Goal: Find specific page/section: Find specific page/section

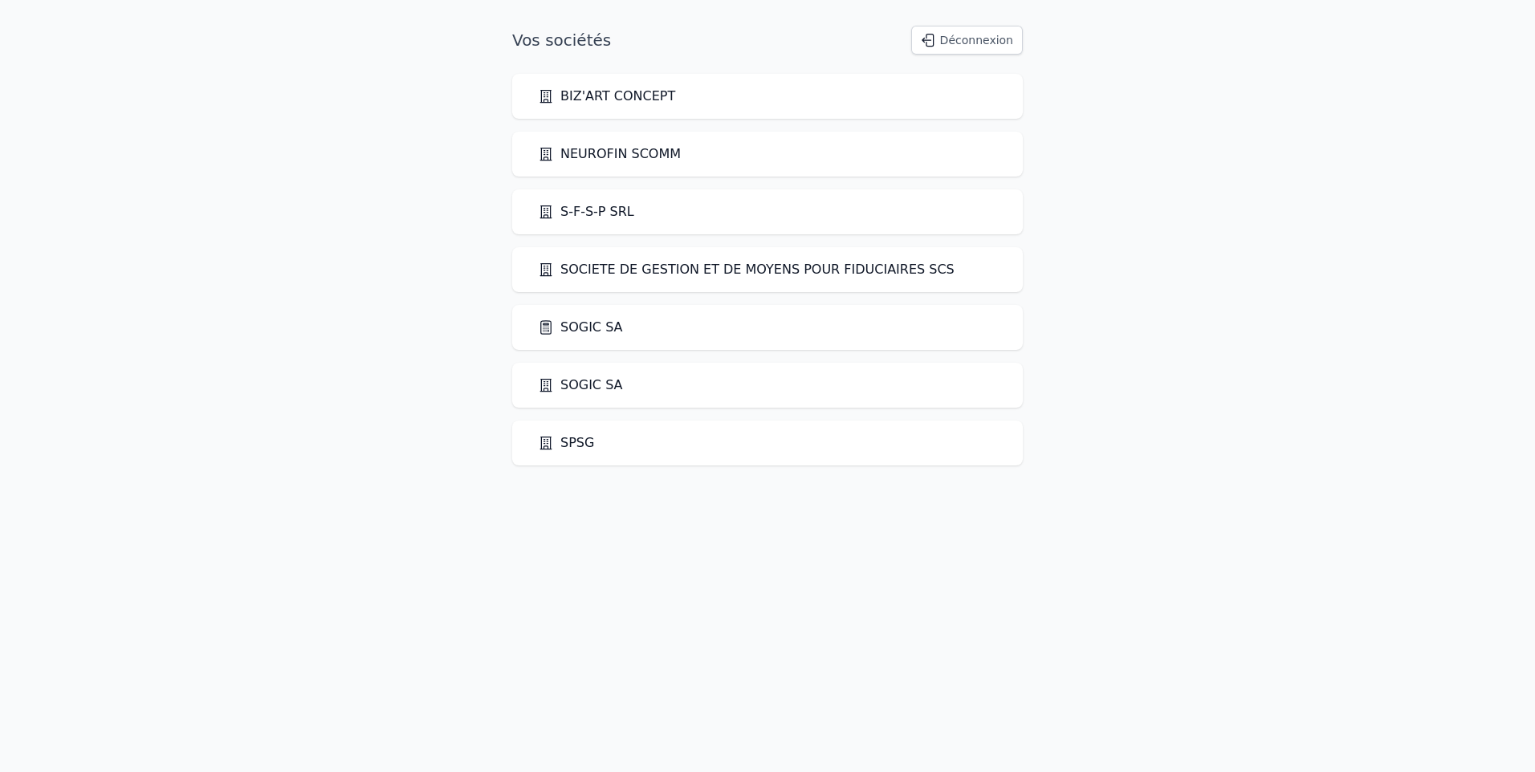
click at [576, 327] on link "SOGIC SA" at bounding box center [580, 327] width 85 height 19
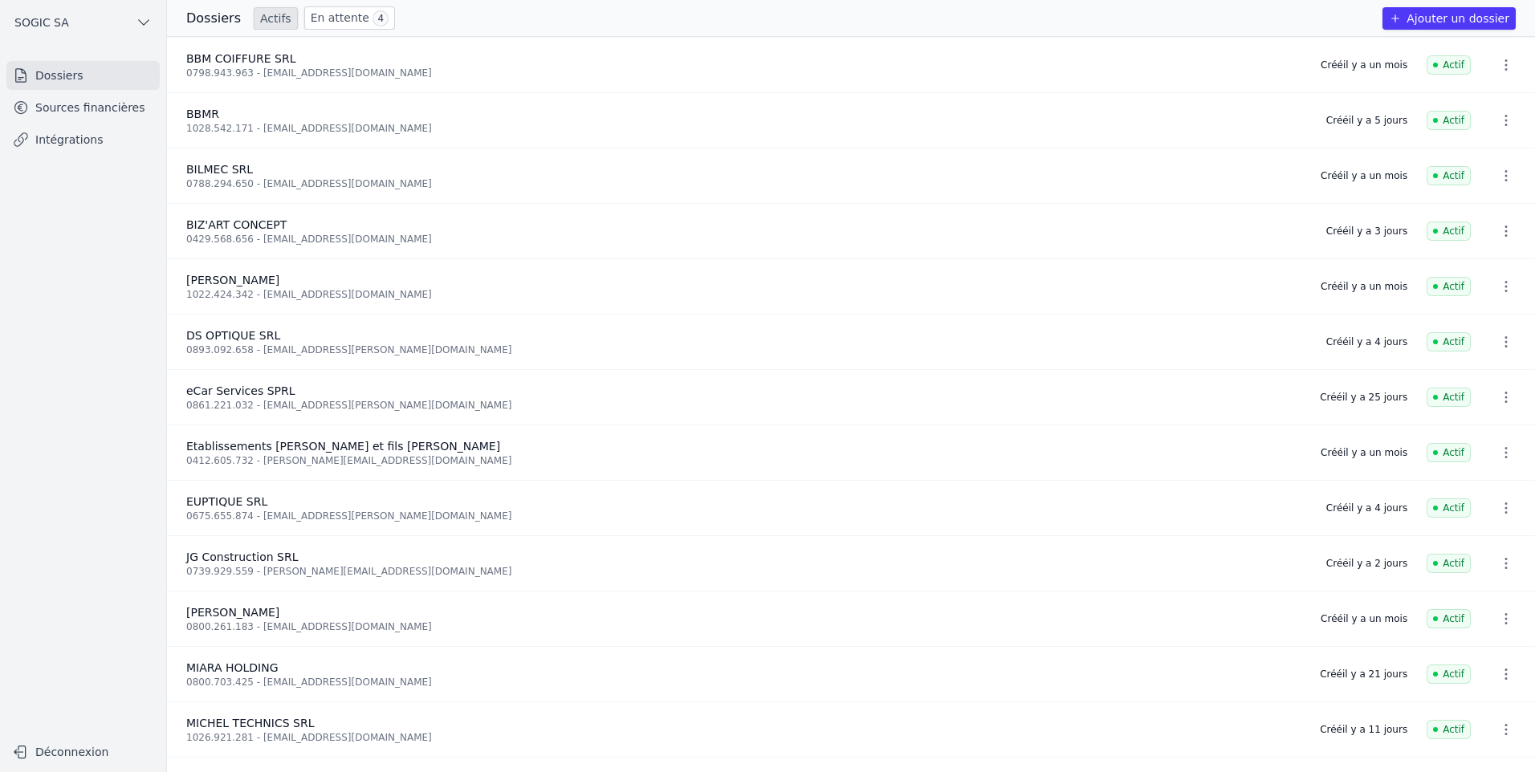
click at [324, 17] on link "En attente 4" at bounding box center [349, 17] width 91 height 23
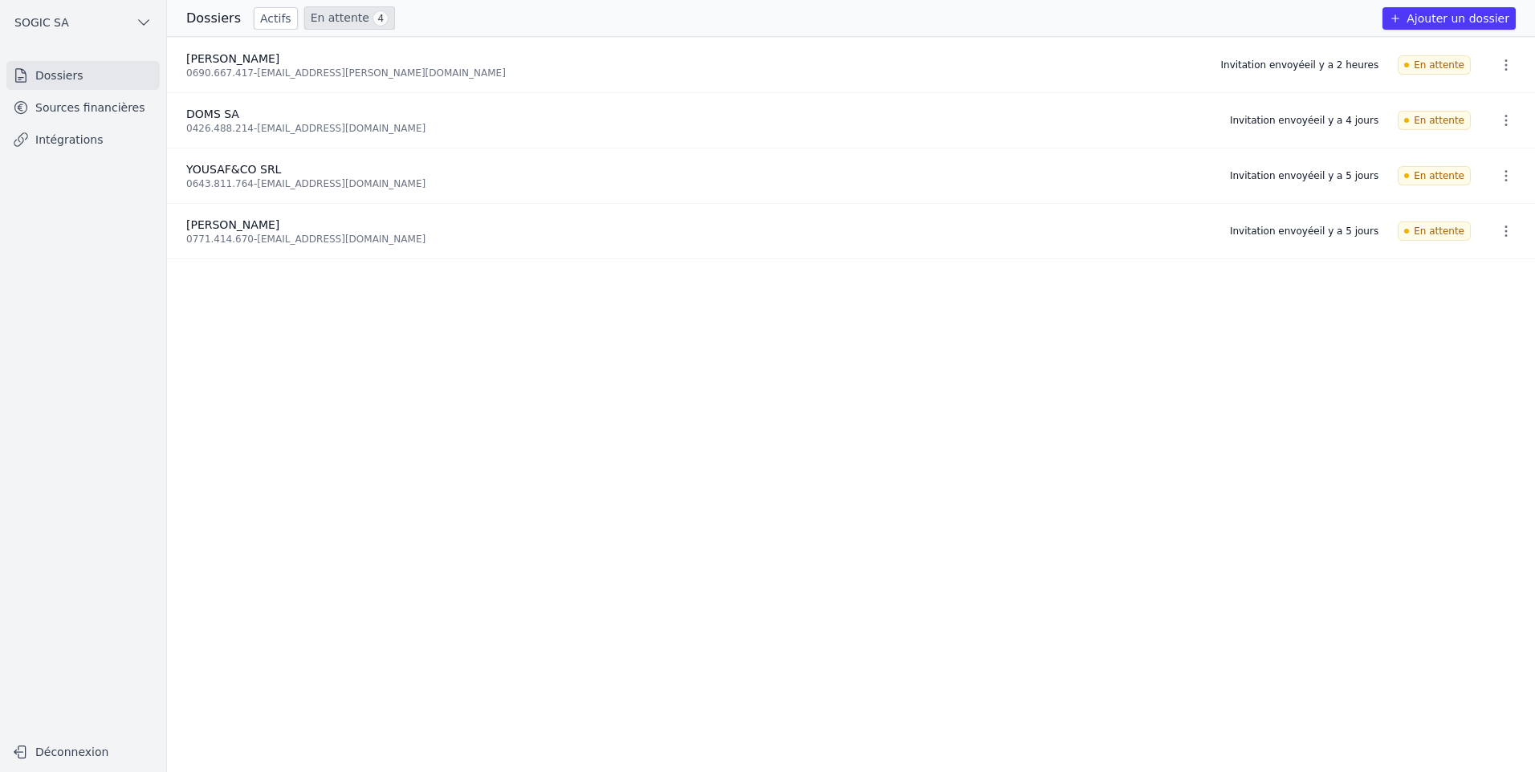
click at [51, 106] on link "Sources financières" at bounding box center [82, 107] width 153 height 29
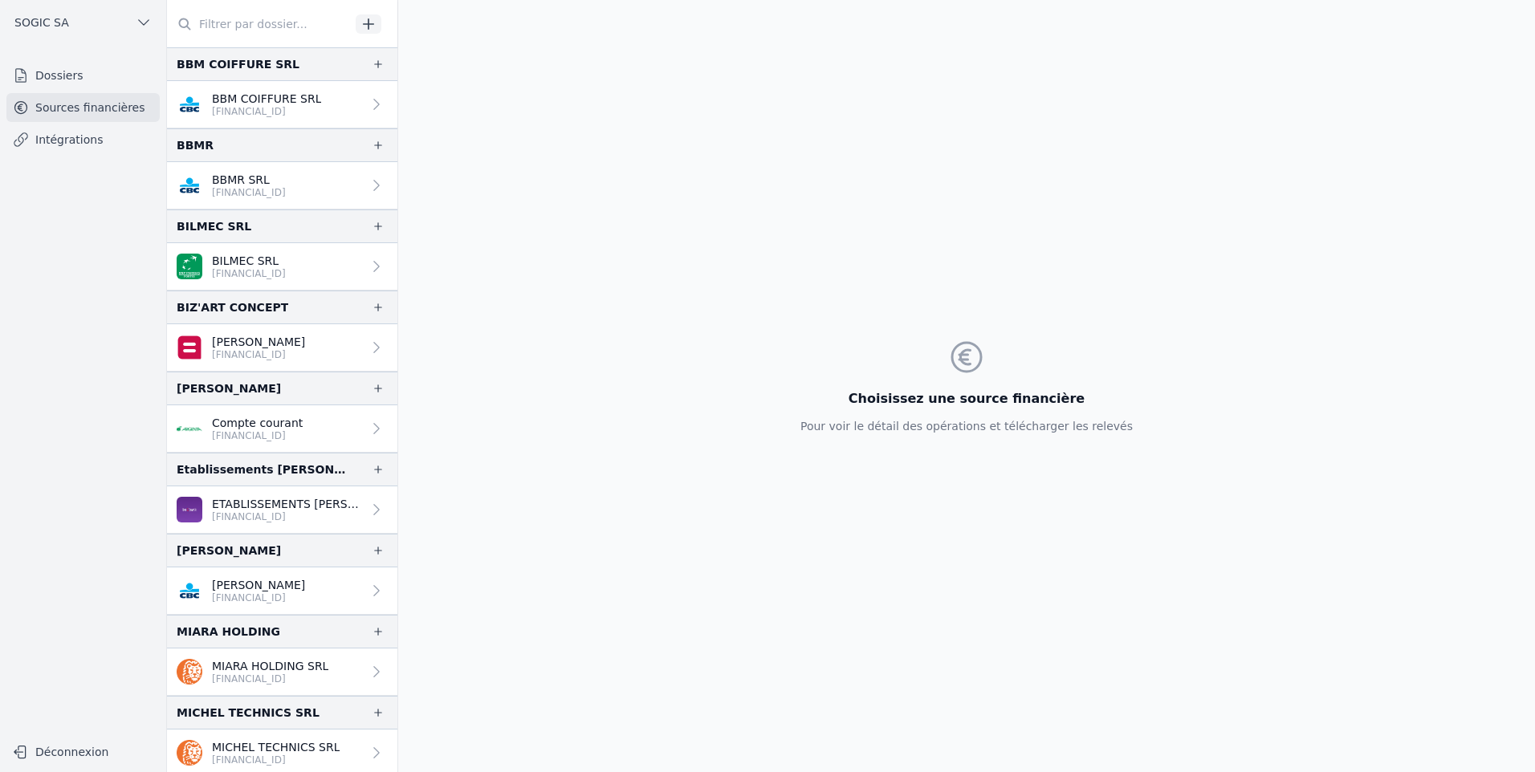
drag, startPoint x: 66, startPoint y: 85, endPoint x: 106, endPoint y: 76, distance: 41.1
click at [66, 84] on link "Dossiers" at bounding box center [82, 75] width 153 height 29
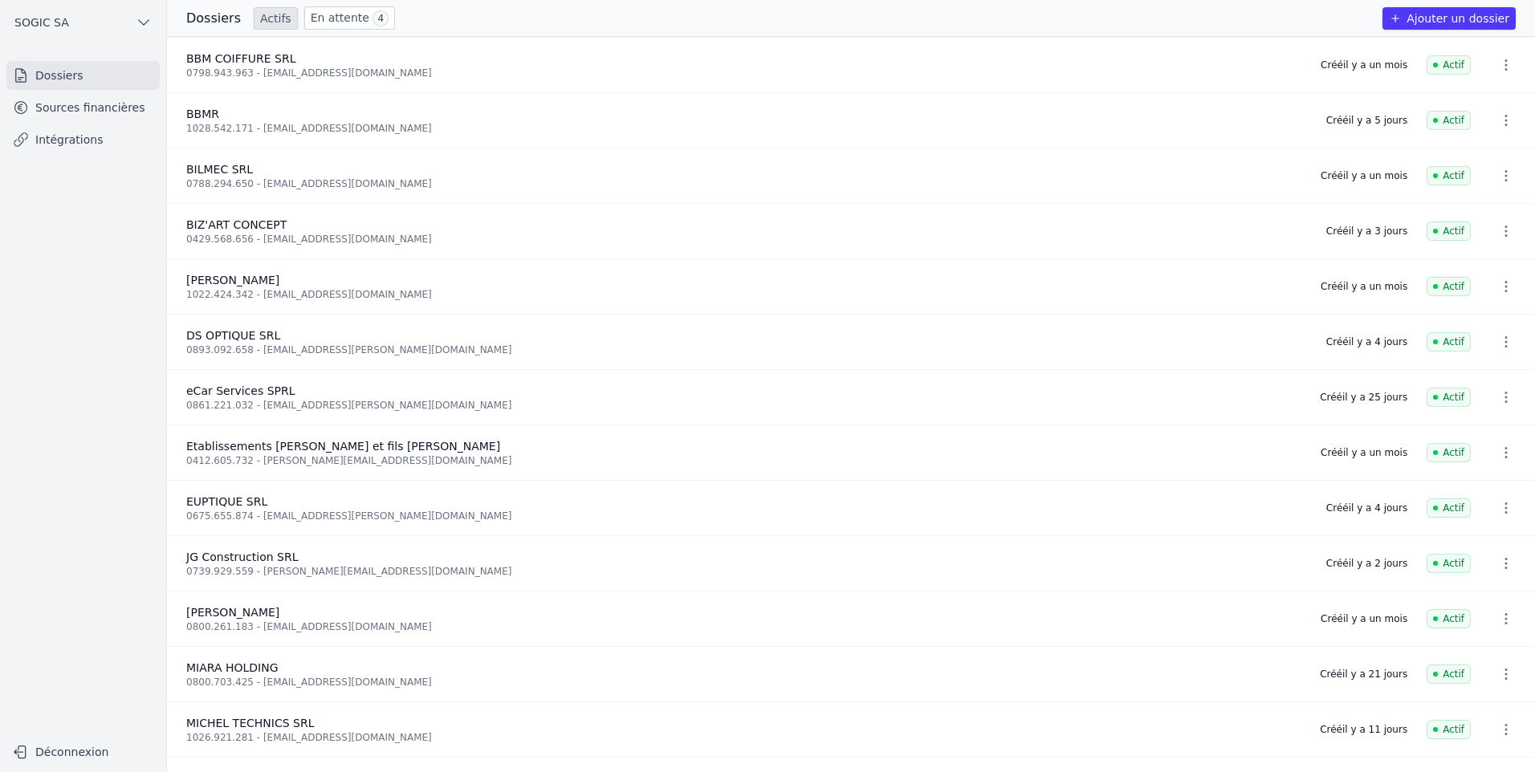
click at [131, 29] on button "SOGIC SA" at bounding box center [82, 23] width 153 height 26
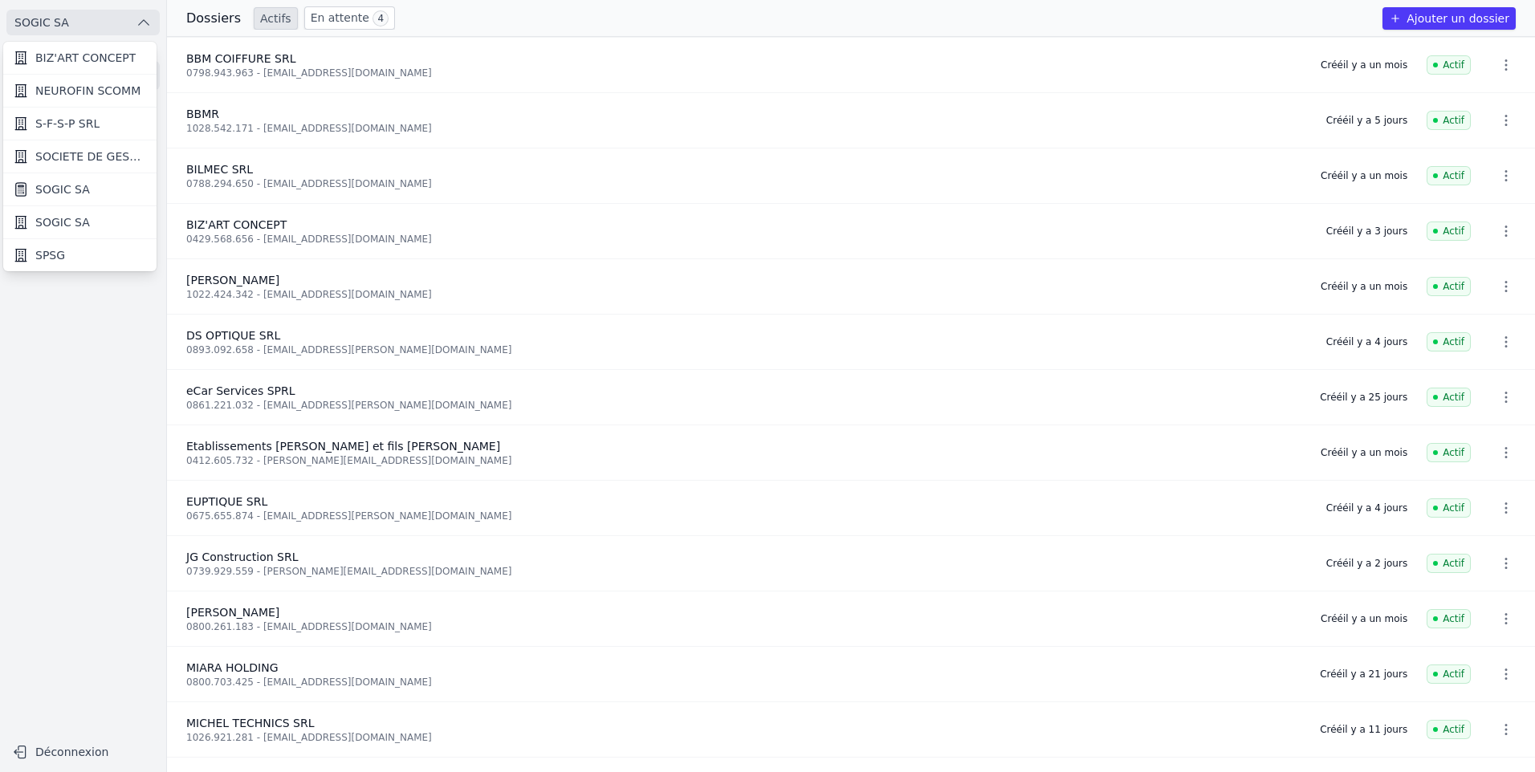
click at [85, 754] on div at bounding box center [767, 386] width 1535 height 772
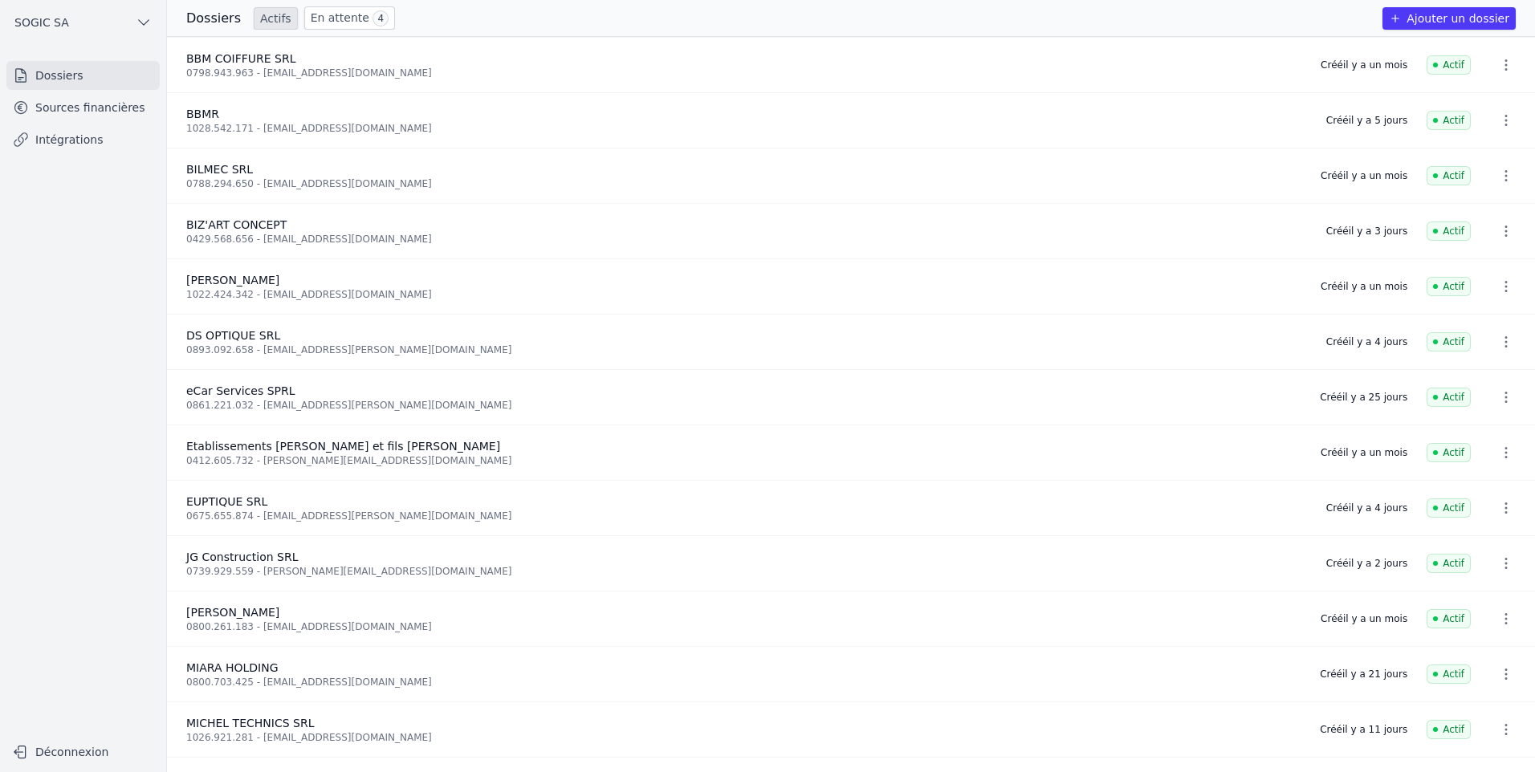
click at [84, 753] on button "Déconnexion" at bounding box center [82, 752] width 153 height 26
